Goal: Book appointment/travel/reservation

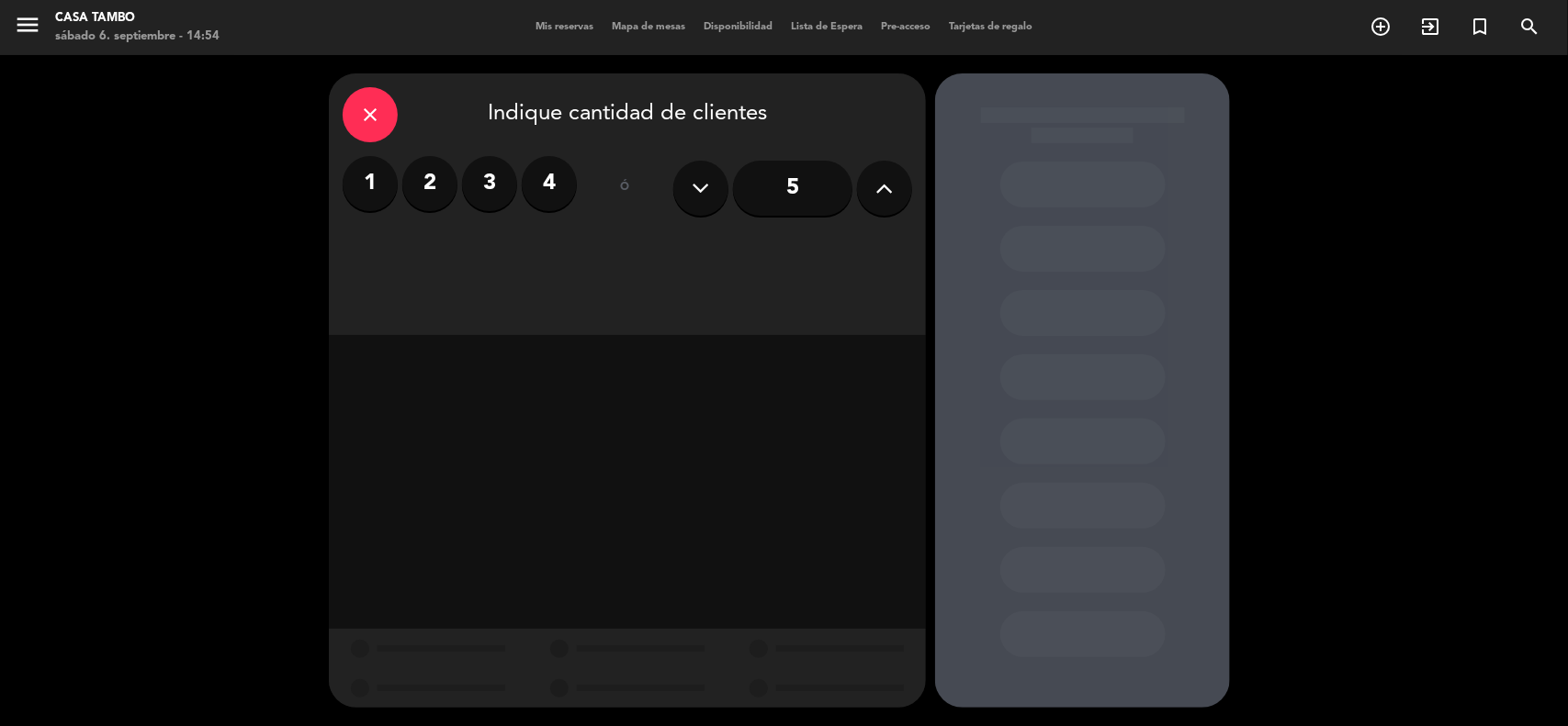
click at [419, 181] on label "2" at bounding box center [429, 183] width 55 height 55
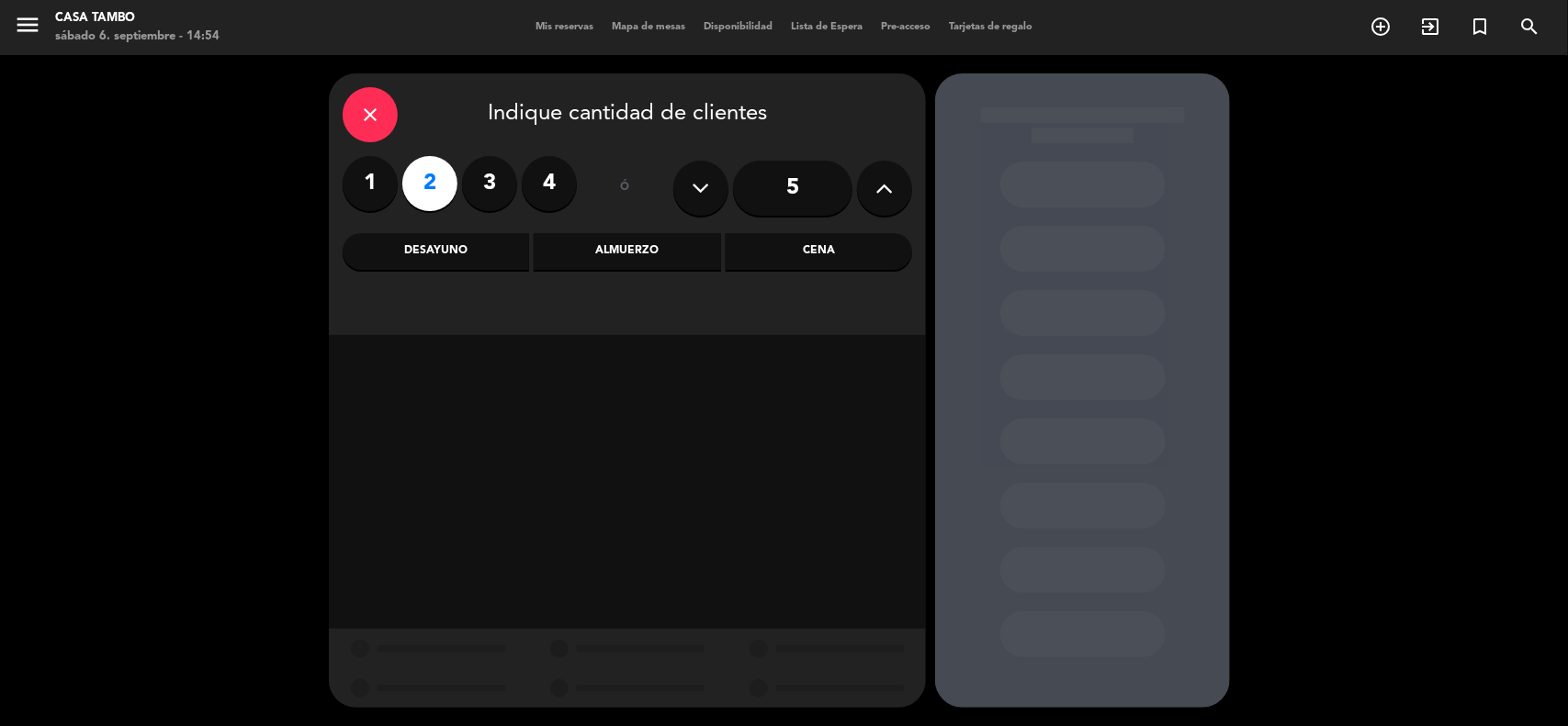
drag, startPoint x: 659, startPoint y: 259, endPoint x: 637, endPoint y: 0, distance: 259.9
click at [661, 259] on div "Almuerzo" at bounding box center [627, 252] width 187 height 37
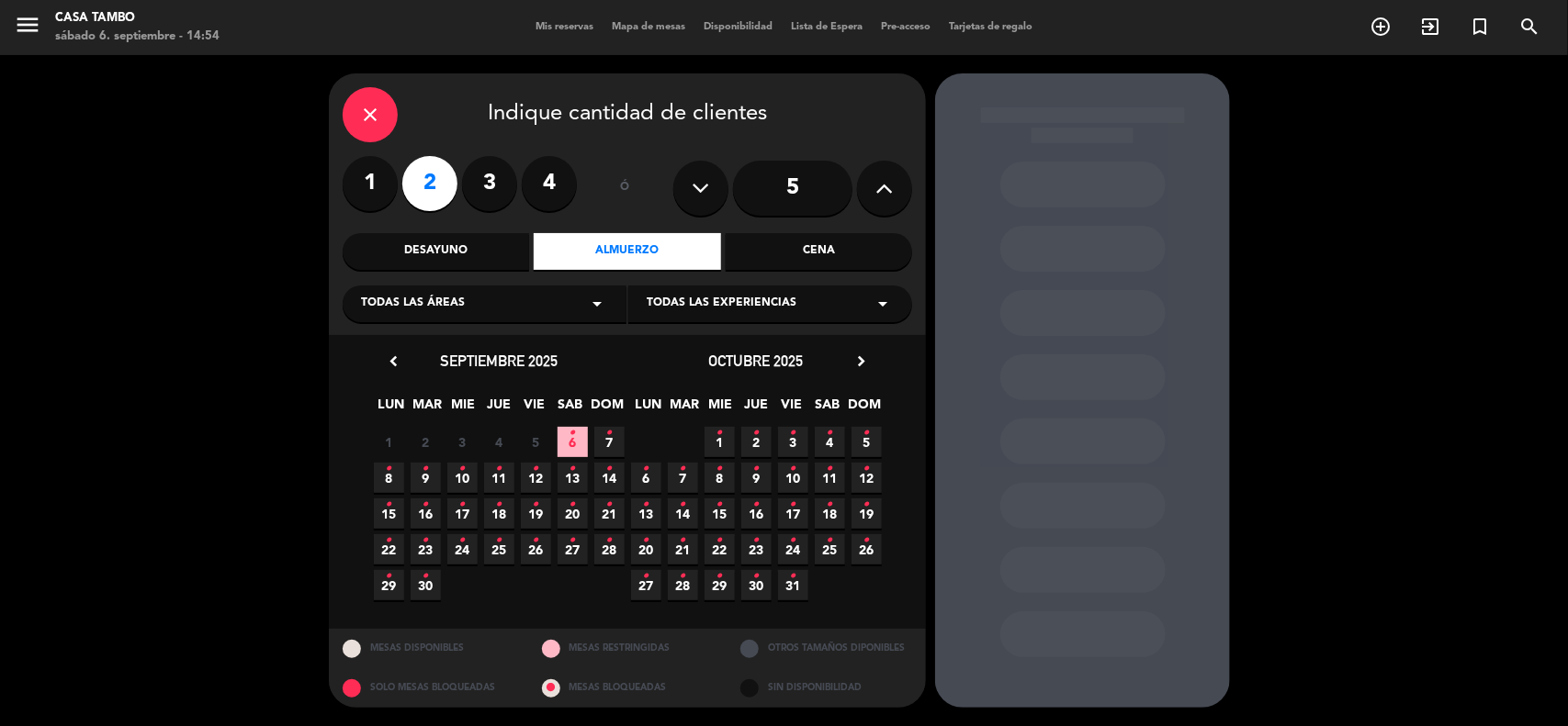
click at [553, 297] on div "Todas las áreas arrow_drop_down" at bounding box center [485, 304] width 284 height 37
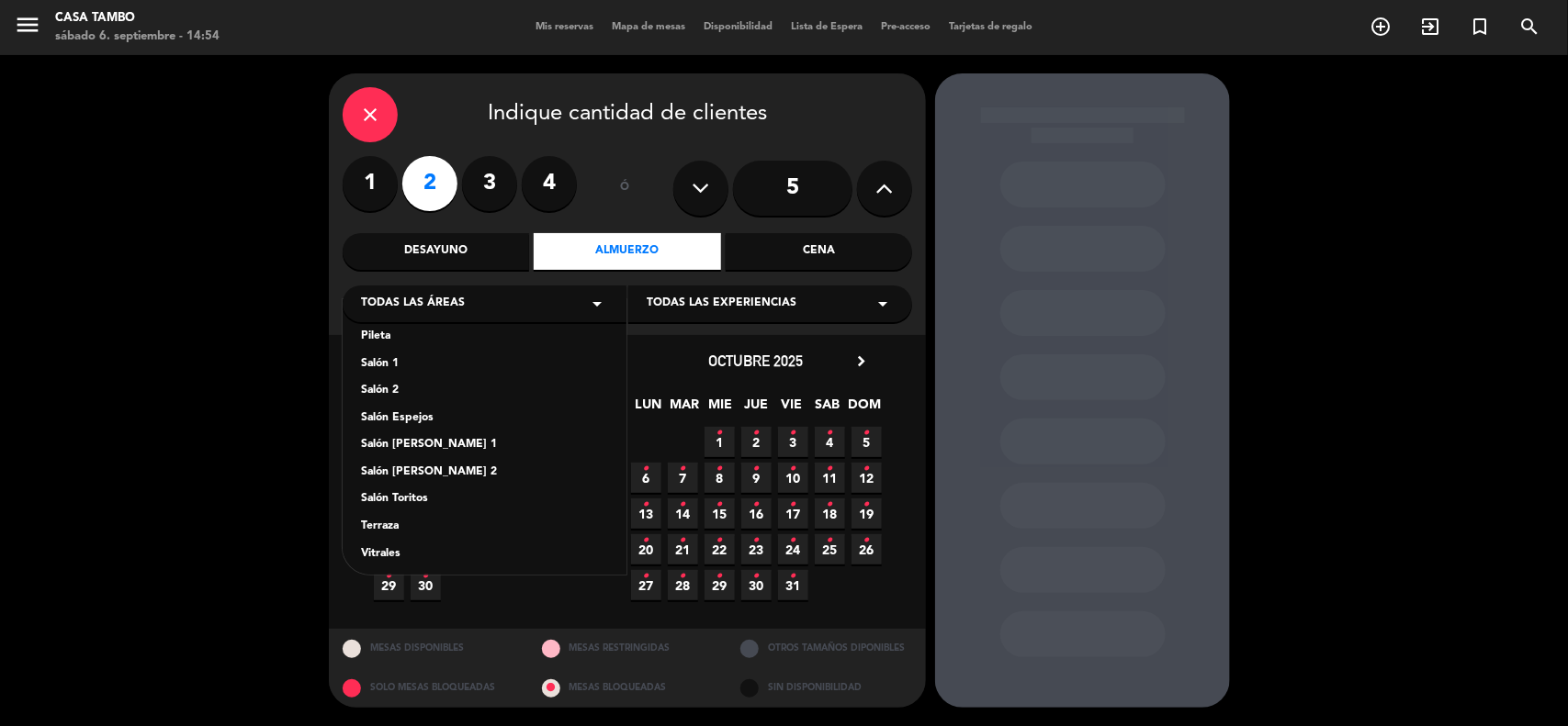
scroll to position [101, 0]
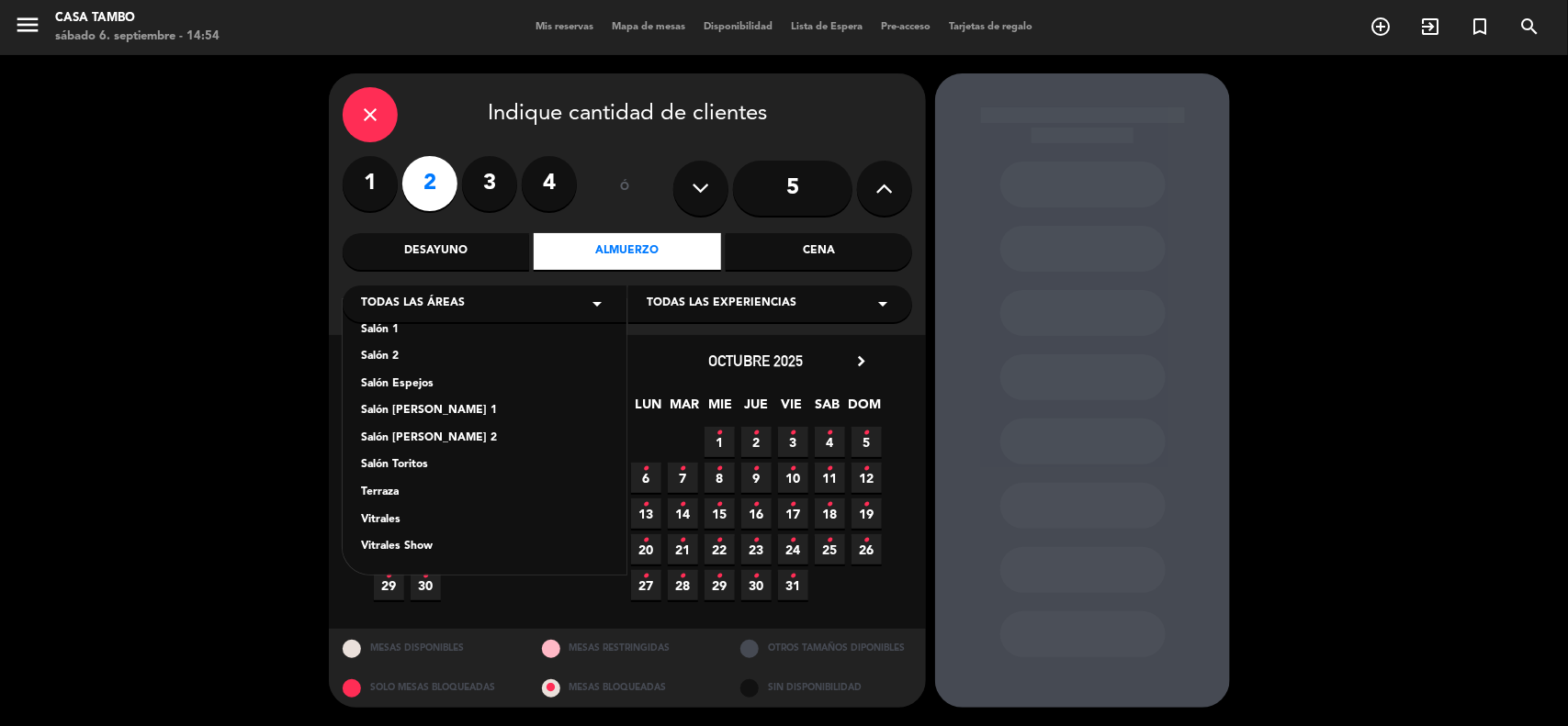
drag, startPoint x: 430, startPoint y: 548, endPoint x: 437, endPoint y: 529, distance: 20.2
click at [430, 547] on div "Vitrales Show" at bounding box center [485, 547] width 247 height 18
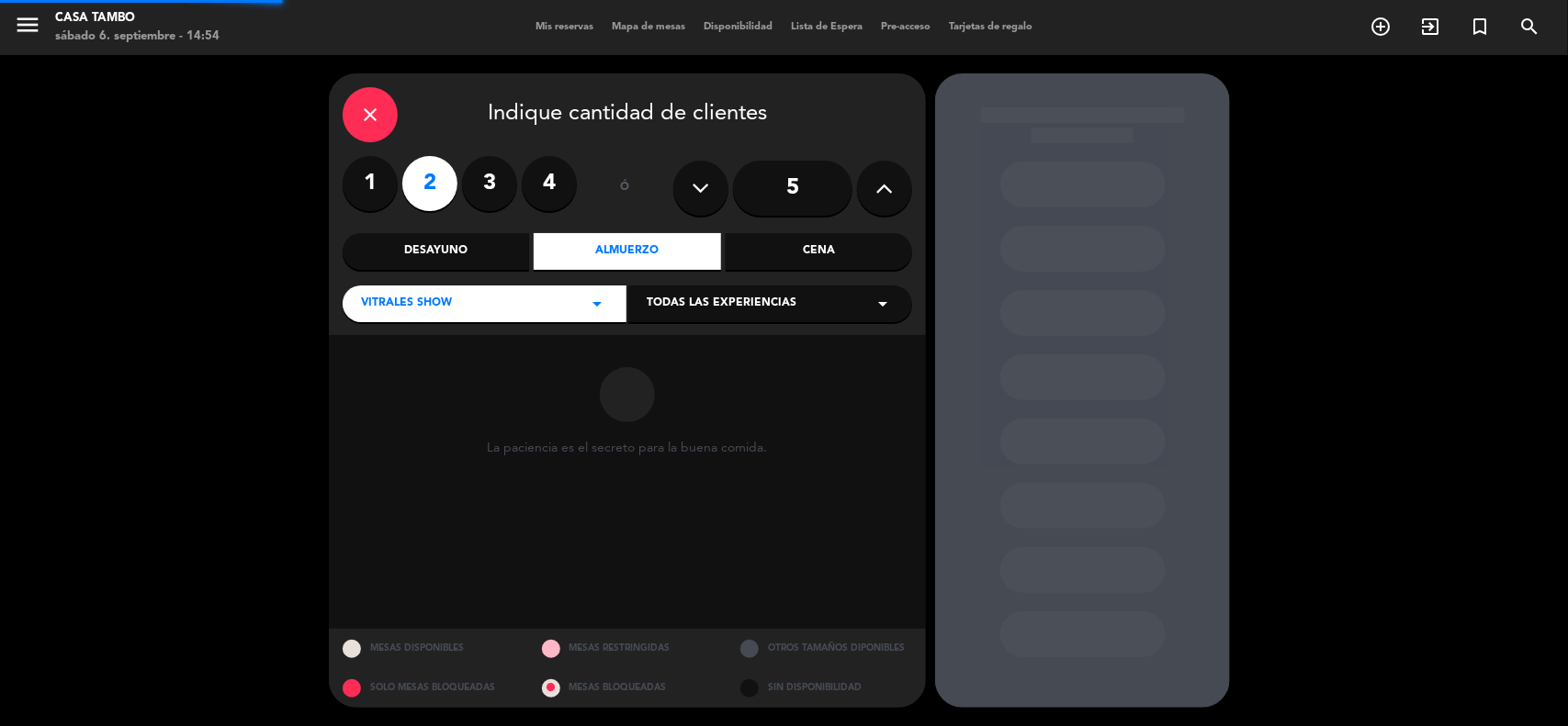
click at [661, 301] on span "Todas las experiencias" at bounding box center [721, 304] width 150 height 18
click at [675, 353] on div "Show de danzas" at bounding box center [770, 349] width 247 height 18
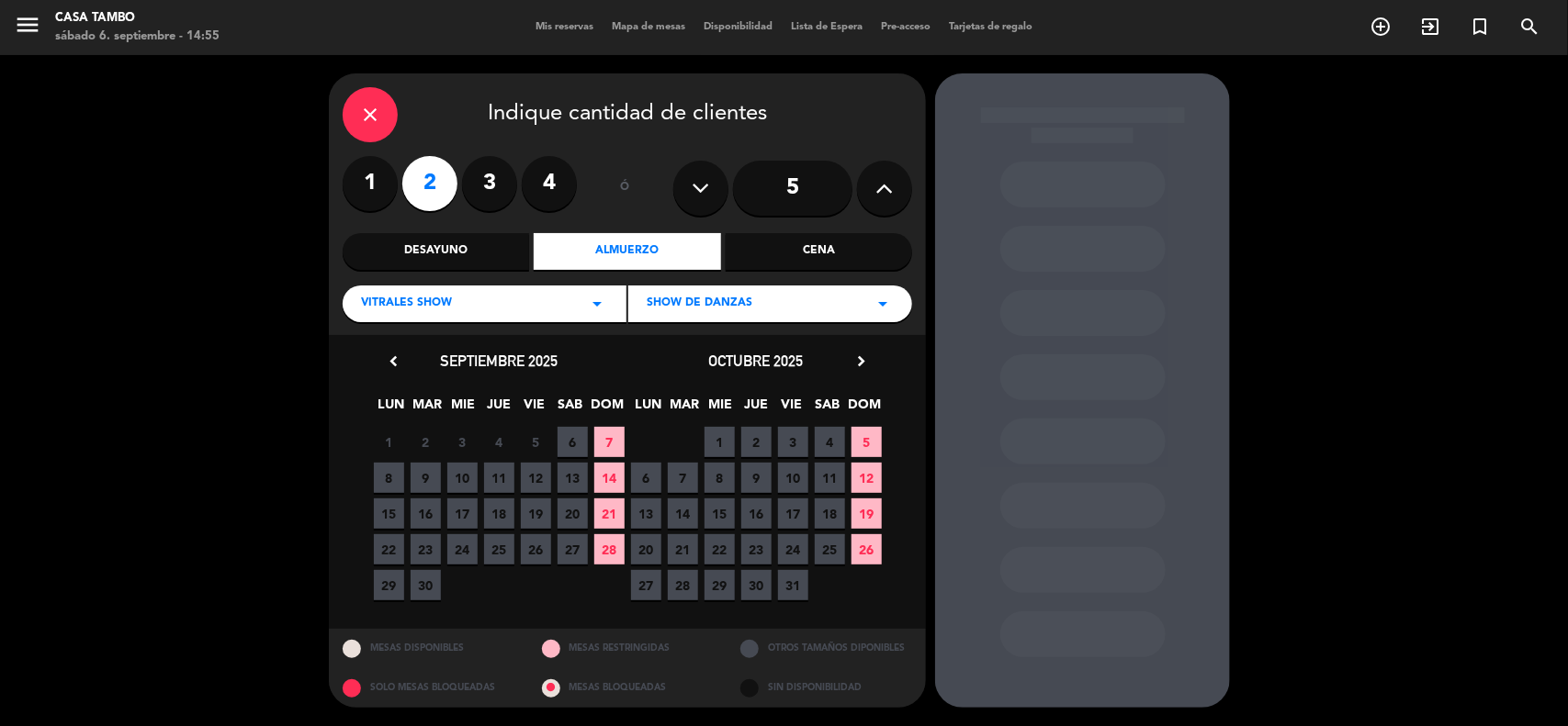
click at [606, 444] on span "7" at bounding box center [608, 442] width 30 height 30
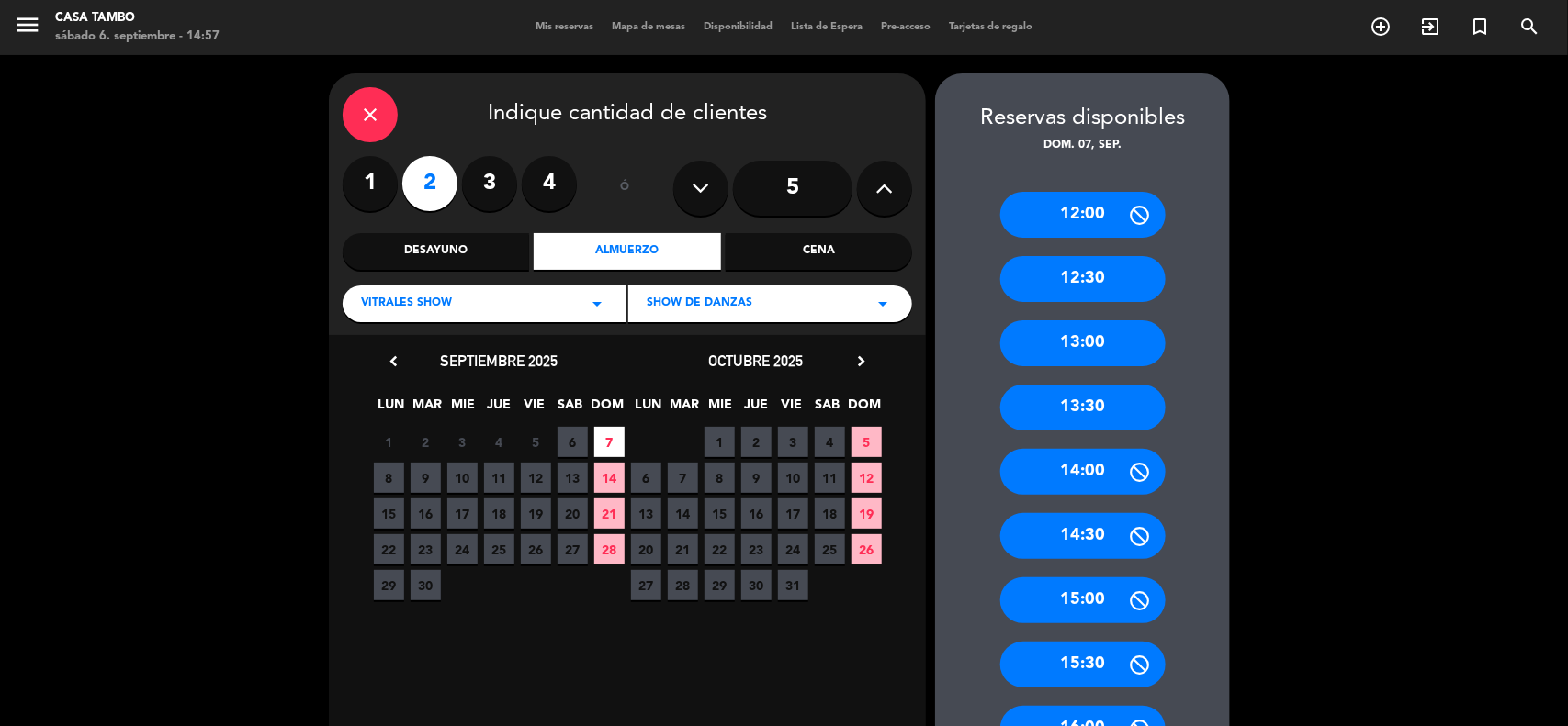
drag, startPoint x: 1025, startPoint y: 400, endPoint x: 783, endPoint y: 19, distance: 451.4
click at [1025, 399] on div "13:30" at bounding box center [1082, 407] width 165 height 46
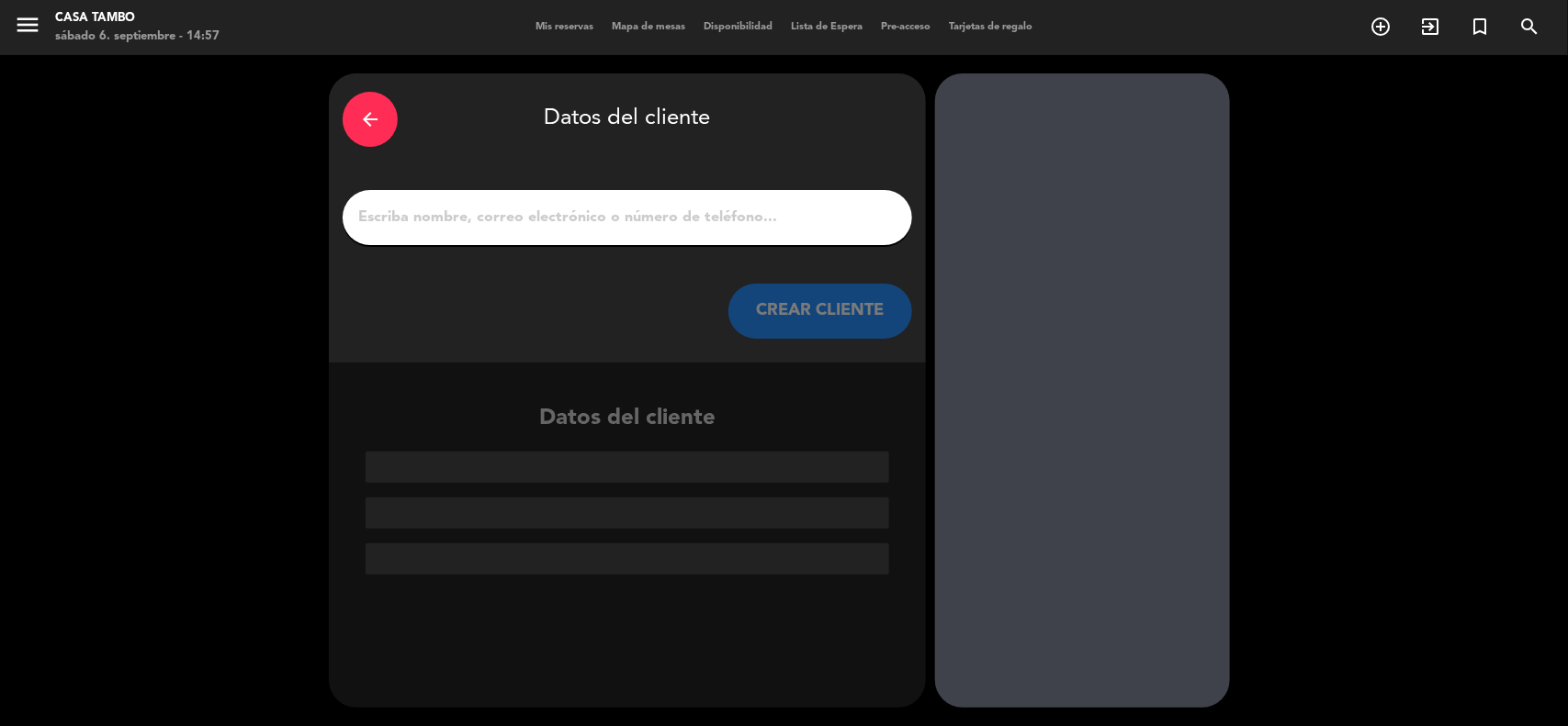
drag, startPoint x: 405, startPoint y: 217, endPoint x: 395, endPoint y: 199, distance: 20.6
click at [405, 214] on input "1" at bounding box center [627, 217] width 542 height 25
paste input "[PERSON_NAME]"
type input "[PERSON_NAME]"
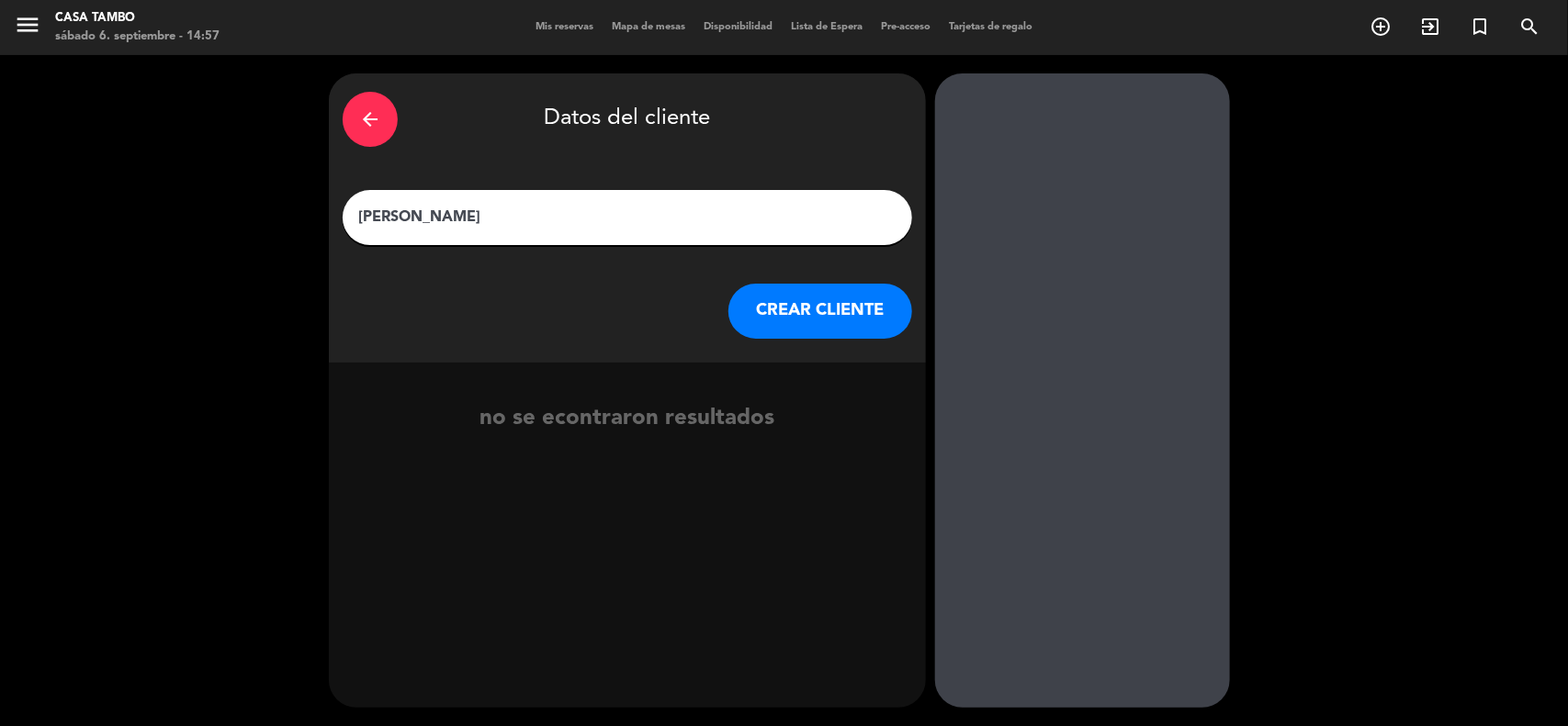
drag, startPoint x: 815, startPoint y: 299, endPoint x: 742, endPoint y: 41, distance: 268.1
click at [815, 297] on button "CREAR CLIENTE" at bounding box center [820, 311] width 184 height 55
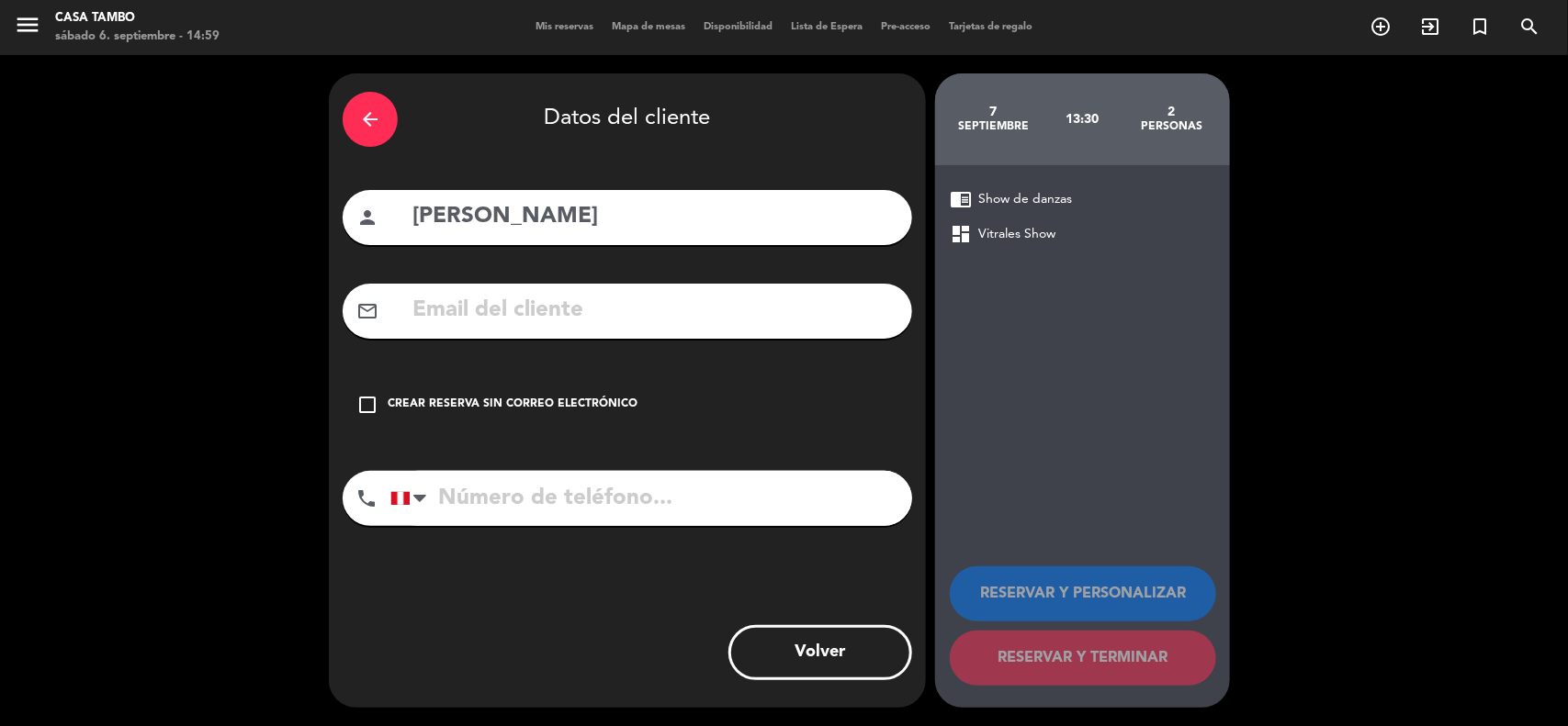
click at [570, 304] on input "text" at bounding box center [654, 310] width 488 height 38
paste input "[PERSON_NAME][EMAIL_ADDRESS][DOMAIN_NAME]"
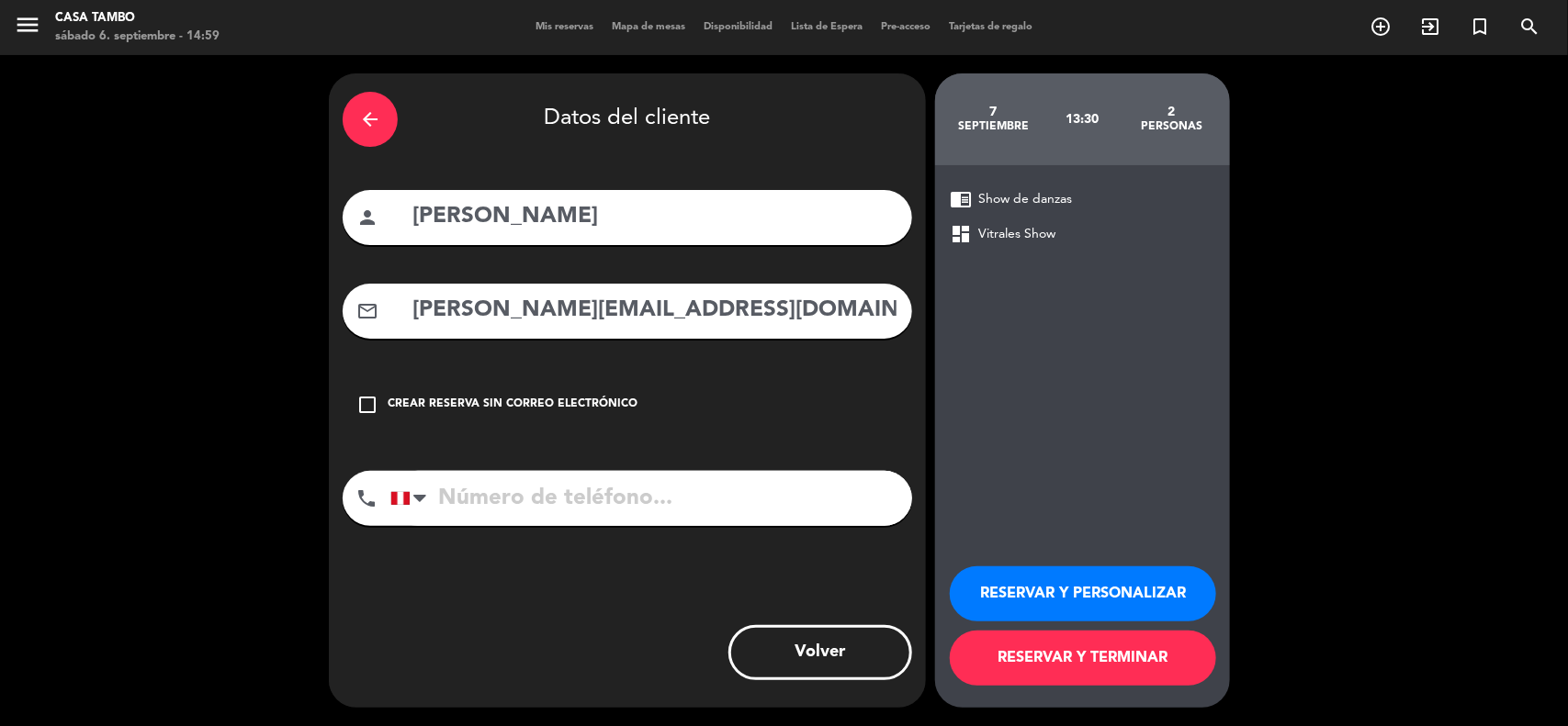
type input "[PERSON_NAME][EMAIL_ADDRESS][DOMAIN_NAME]"
click at [585, 483] on input "tel" at bounding box center [651, 498] width 522 height 55
paste input "948334004"
type input "948334004"
click at [1105, 593] on button "RESERVAR Y PERSONALIZAR" at bounding box center [1083, 594] width 267 height 55
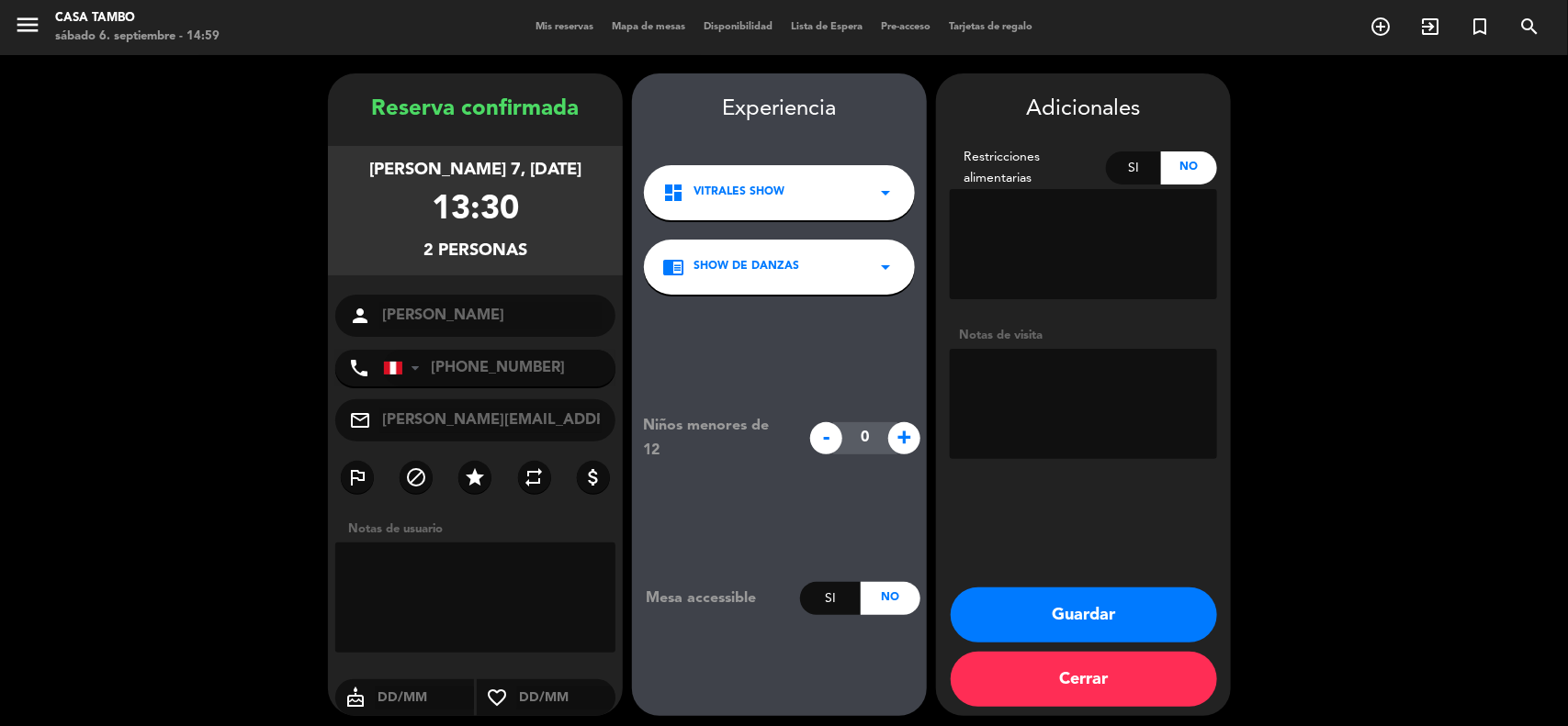
scroll to position [8, 0]
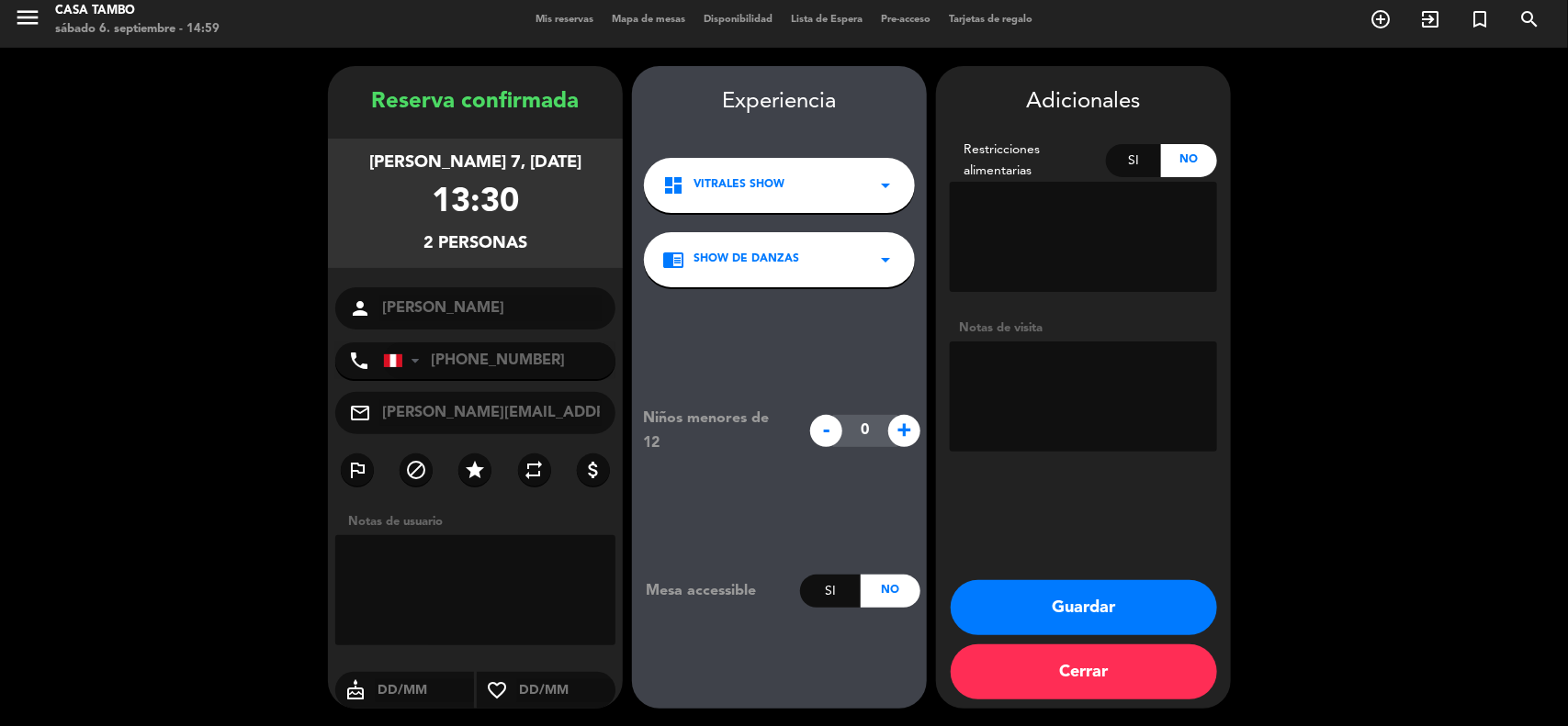
click at [1103, 405] on textarea at bounding box center [1083, 396] width 268 height 110
paste textarea "SHOW / NO ADELANTO"
type textarea "SHOW / NO ADELANTO"
click at [1140, 580] on button "Guardar" at bounding box center [1084, 607] width 267 height 55
